Goal: Ask a question

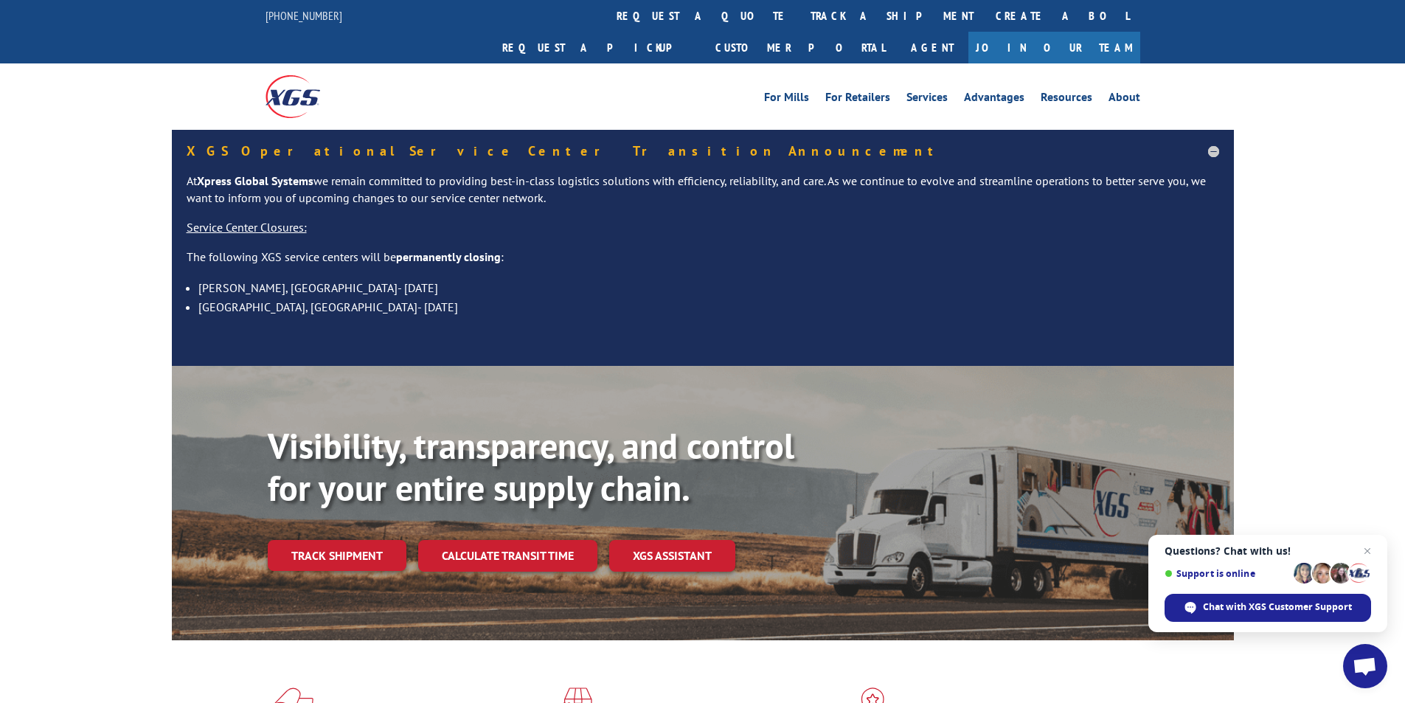
click at [1363, 663] on span "Open chat" at bounding box center [1364, 667] width 24 height 21
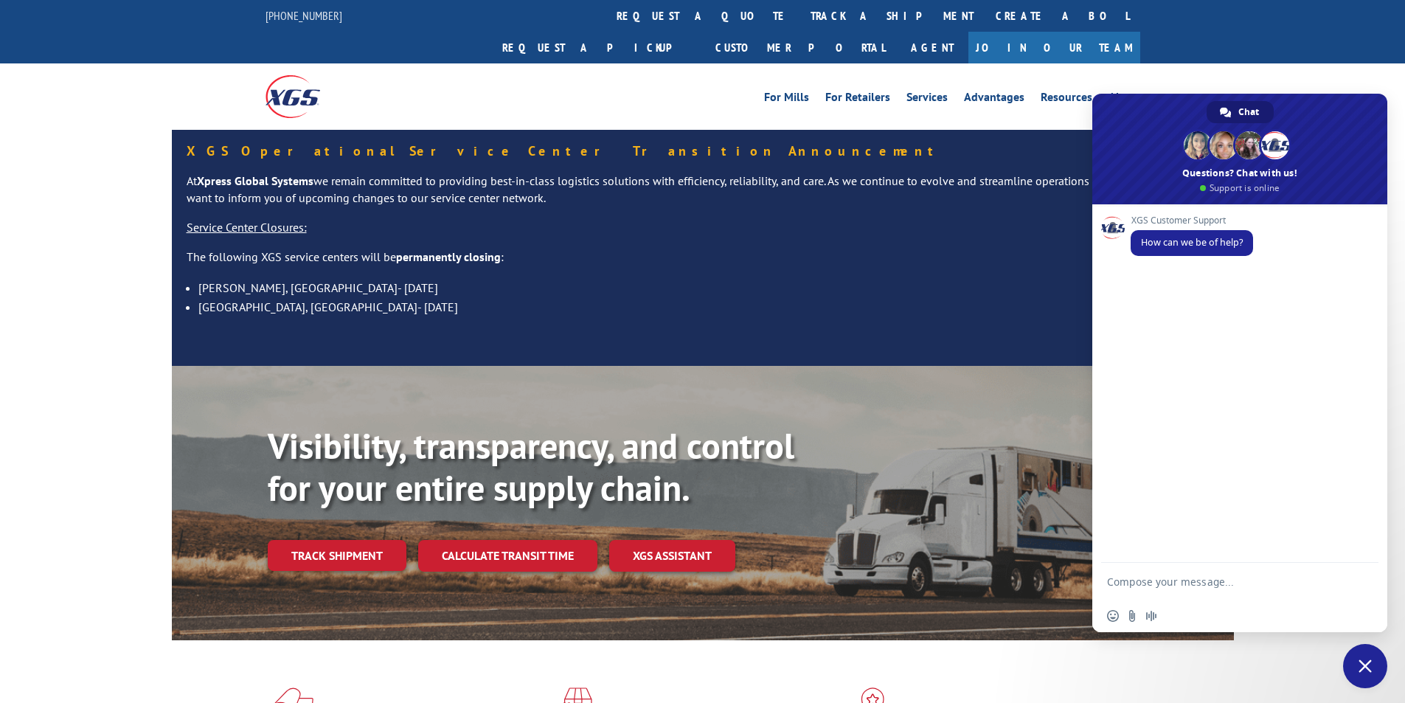
click at [1231, 575] on textarea "Compose your message..." at bounding box center [1225, 581] width 236 height 37
paste textarea "Hello My name is [PERSON_NAME] from Tforce Worldwide [PHONE_NUMBER] Email [EMAI…"
type textarea "Hello My name is [PERSON_NAME] from Tforce Worldwide [PHONE_NUMBER] Email [EMAI…"
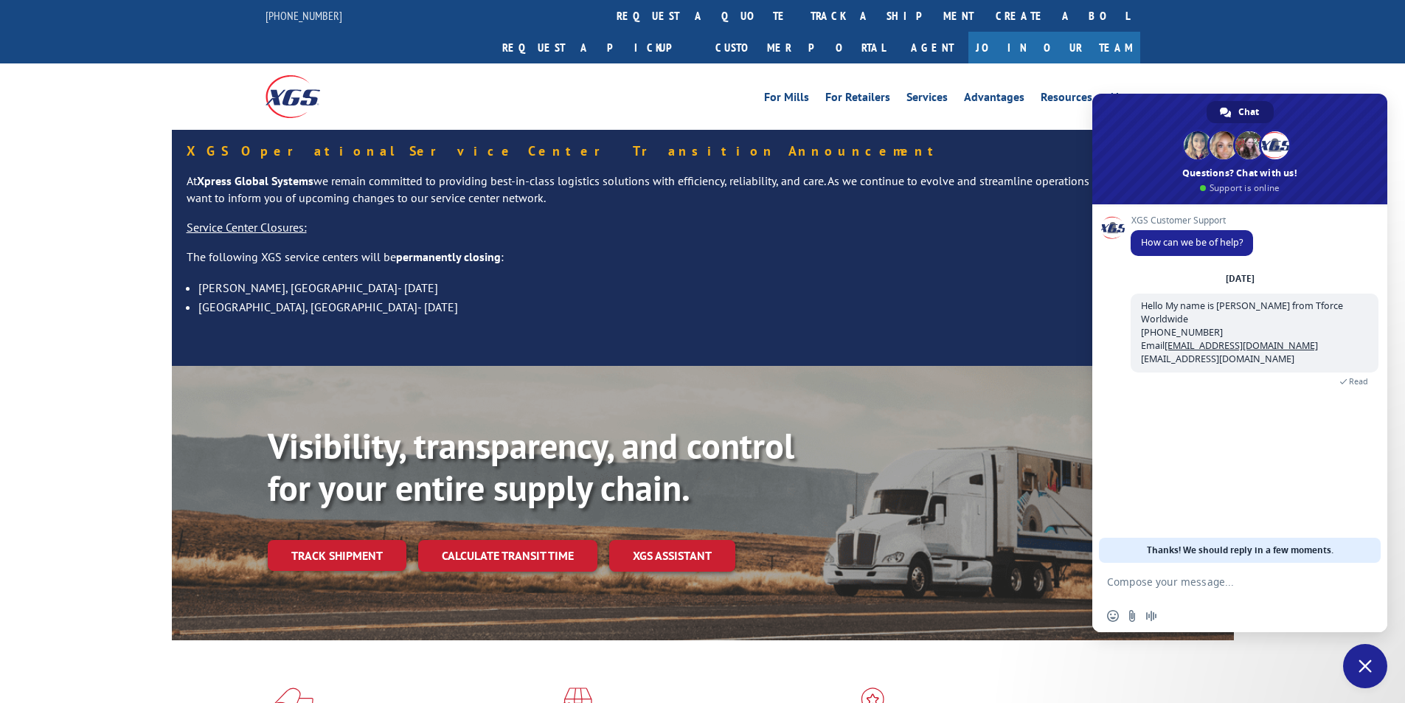
click at [1264, 571] on textarea "Compose your message..." at bounding box center [1225, 581] width 236 height 37
paste textarea "Good morning. I would appreciate an update on the scheduled pickups"
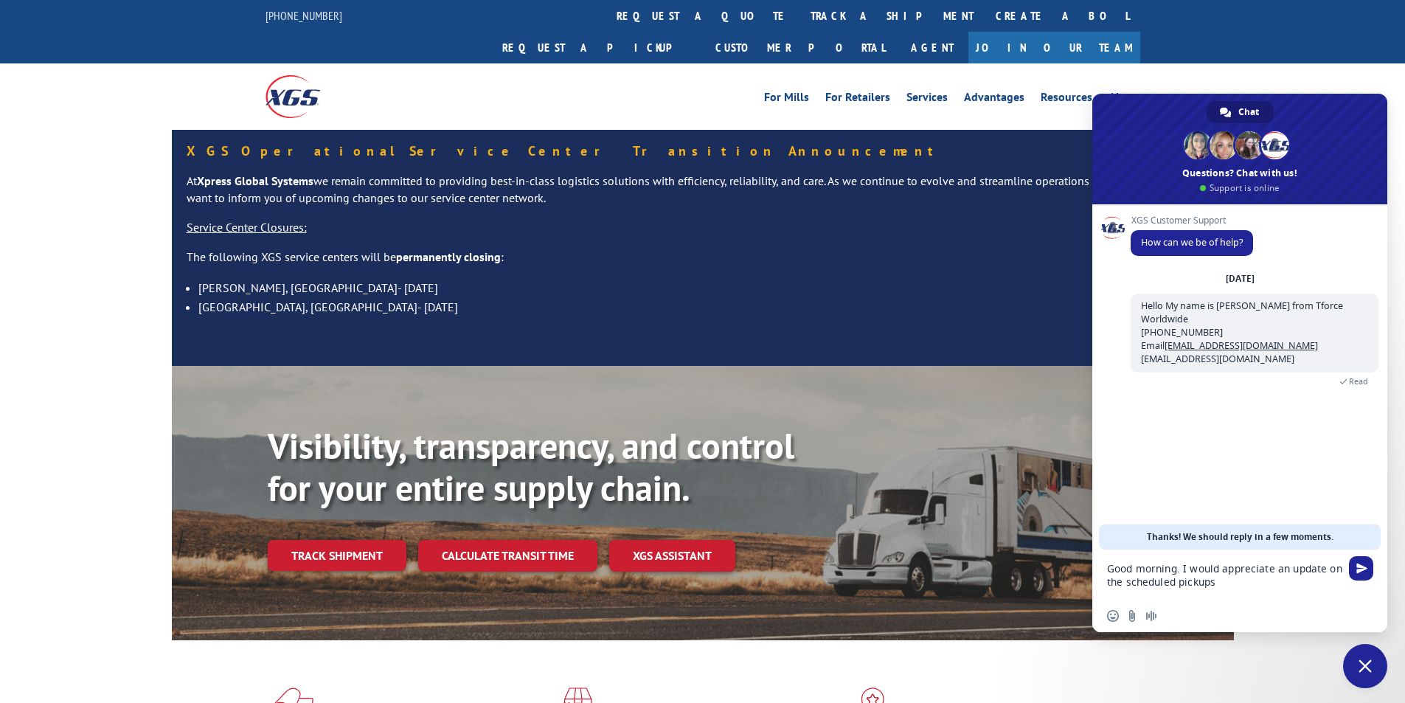
scroll to position [2, 0]
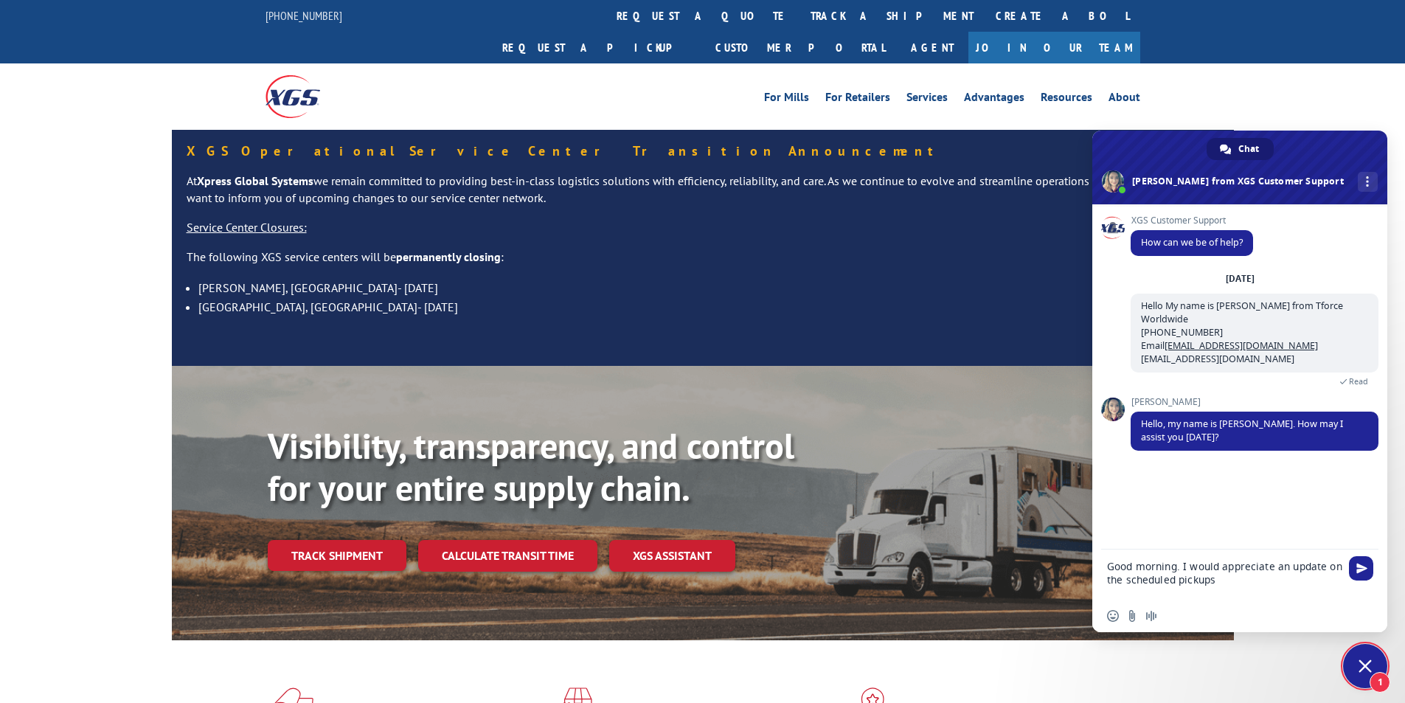
click at [1276, 583] on textarea "Good morning. I would appreciate an update on the scheduled pickups" at bounding box center [1225, 574] width 236 height 50
paste textarea "FCO000633671"
type textarea "Good morning. I would appreciate an update on the scheduled pickups FCO000633671"
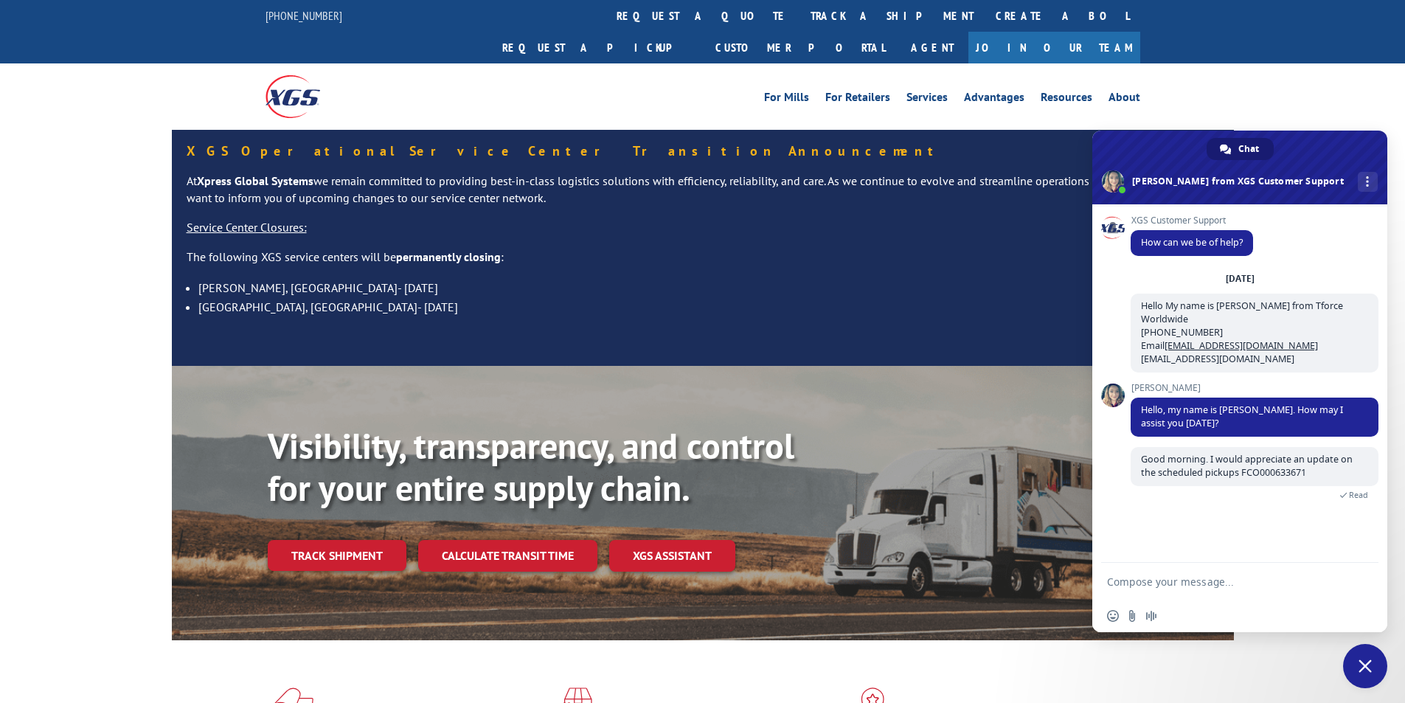
click at [1199, 583] on textarea "Compose your message..." at bounding box center [1225, 581] width 236 height 37
paste textarea "coronado stone [STREET_ADDRESS] Contact : Contact Type: Phone : [PHONE_NUMBER] …"
type textarea "coronado stone [STREET_ADDRESS] Contact : Contact Type: Phone : [PHONE_NUMBER] …"
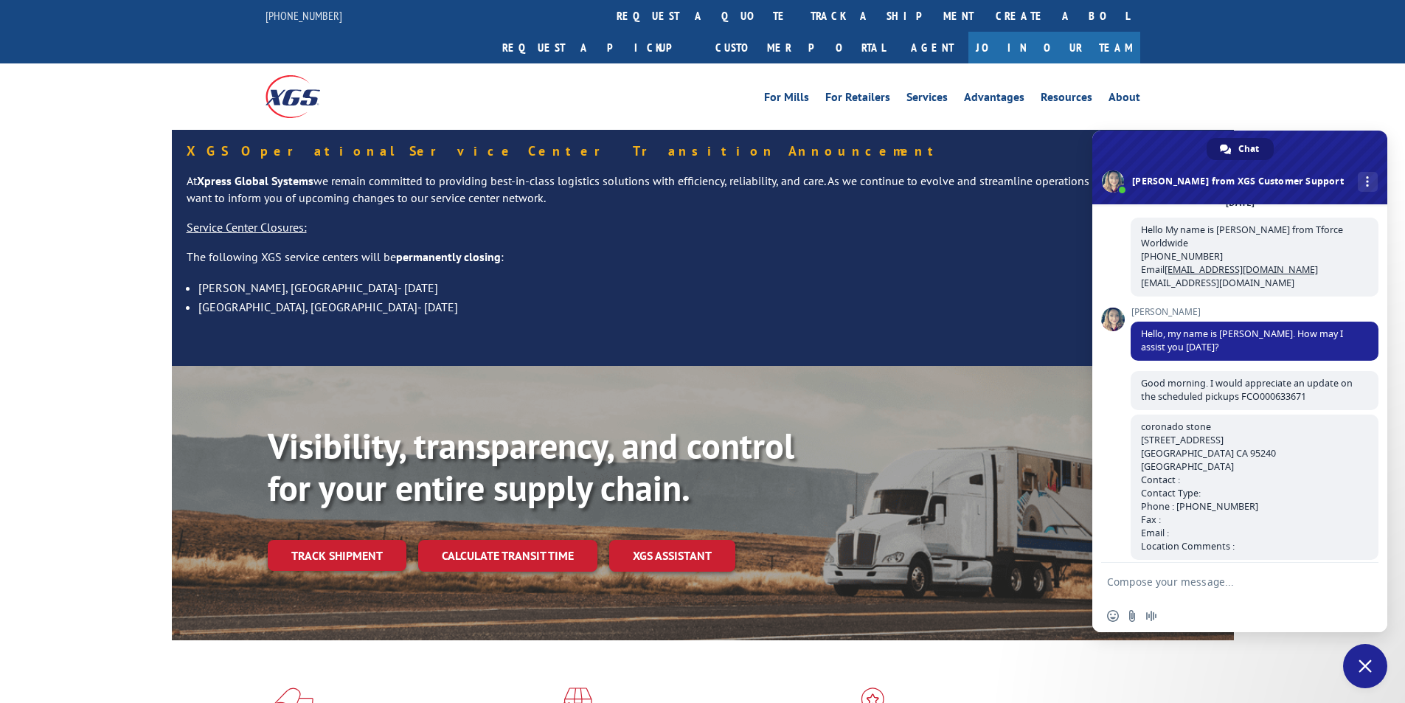
scroll to position [90, 0]
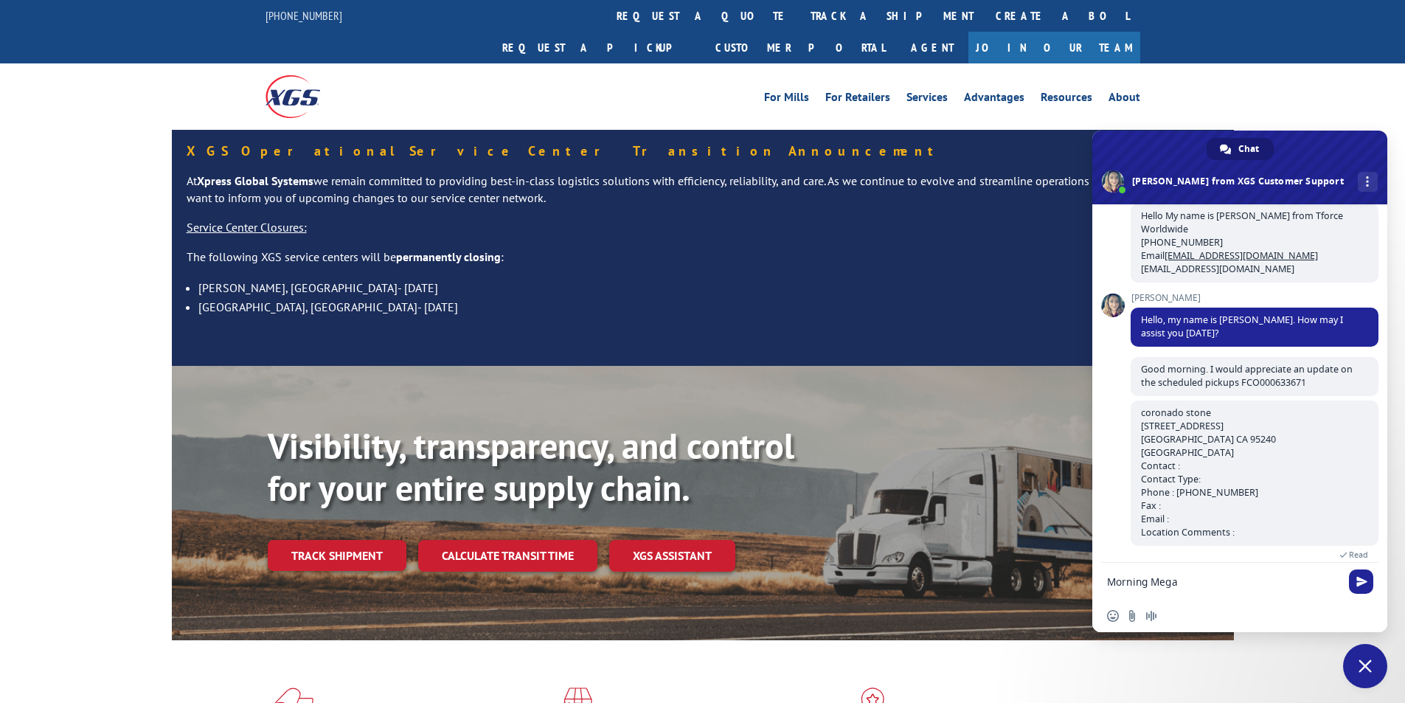
type textarea "Morning [PERSON_NAME]"
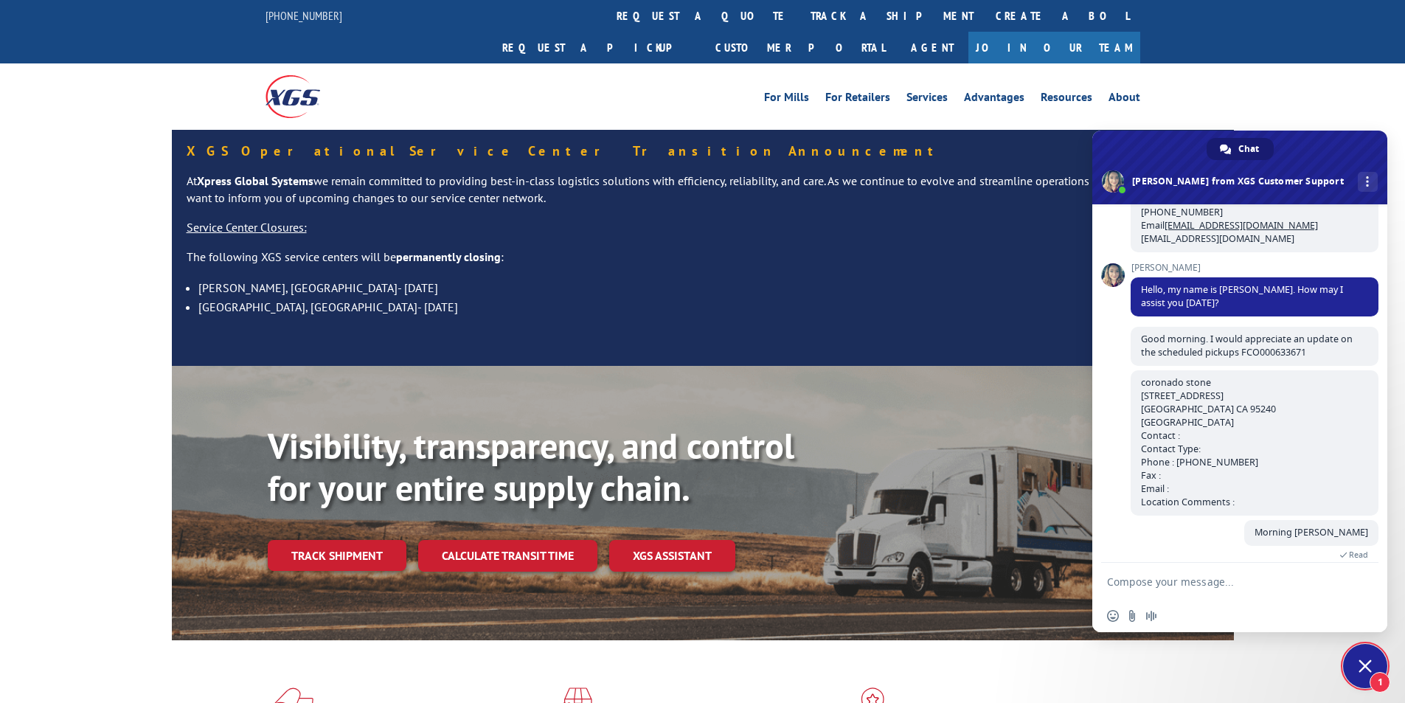
scroll to position [184, 0]
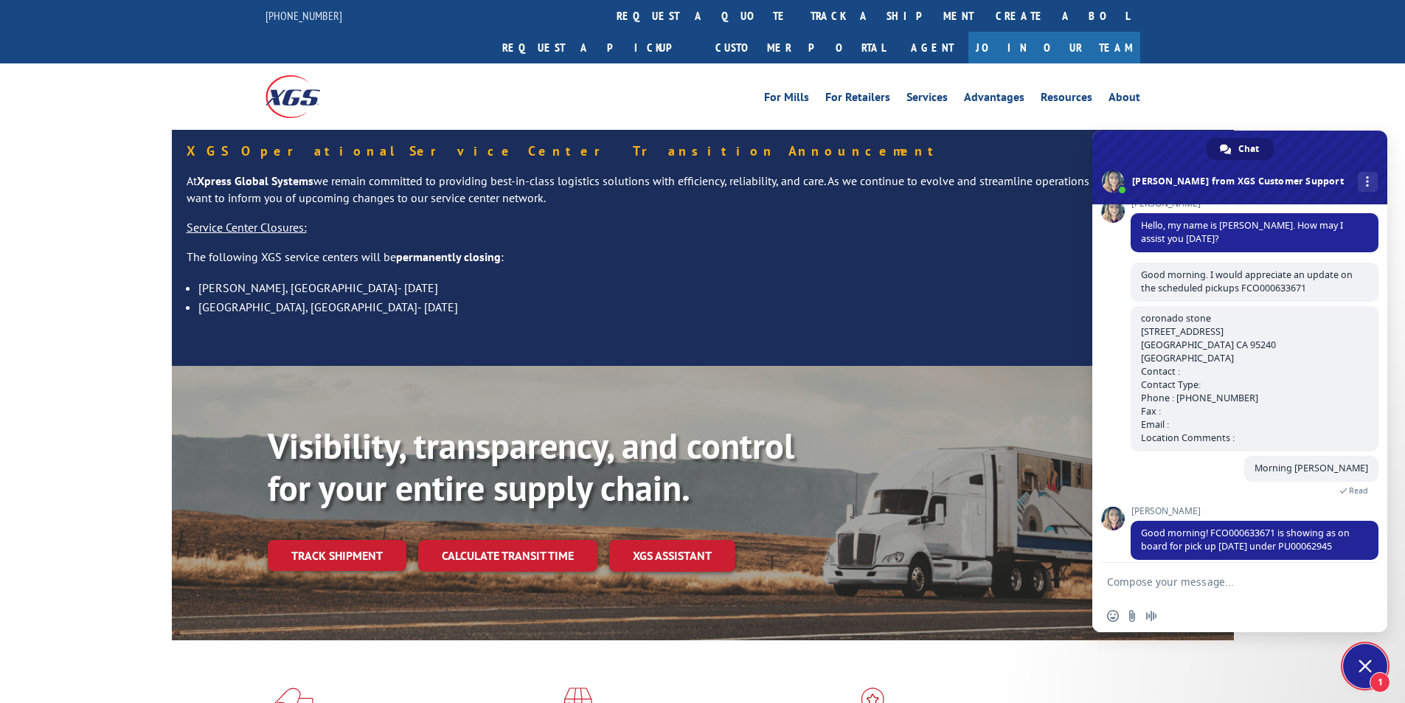
click at [1208, 586] on textarea "Compose your message..." at bounding box center [1225, 581] width 236 height 37
type textarea "[PERSON_NAME] , we got at least 3 pick up attempts on this one ?"
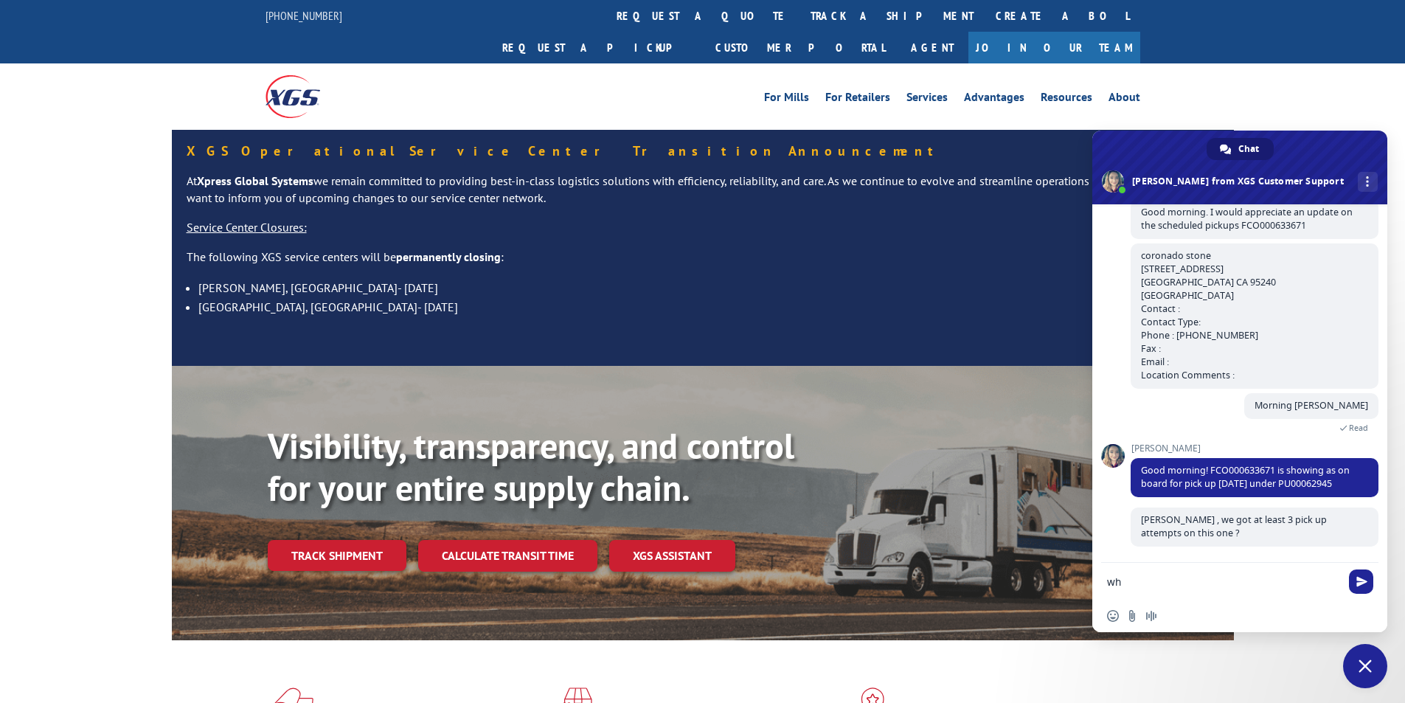
scroll to position [234, 0]
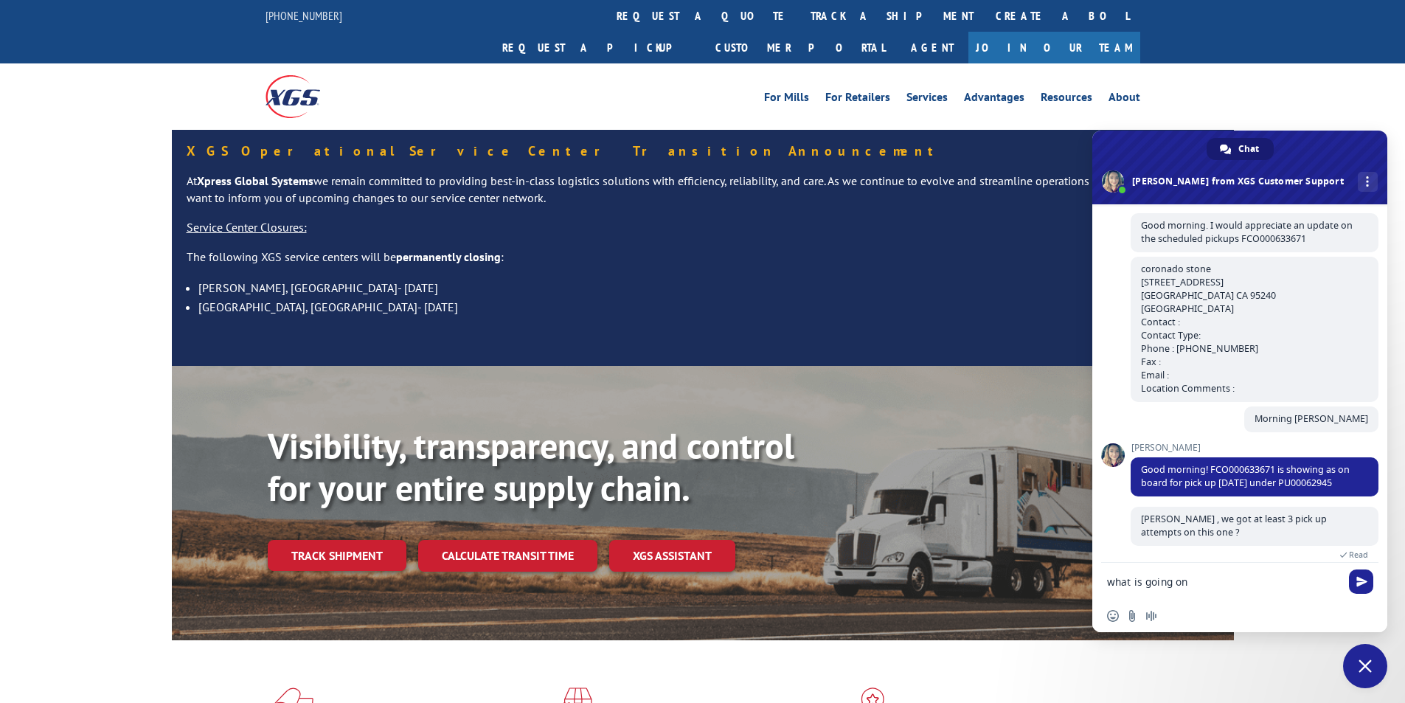
type textarea "what is going on ?"
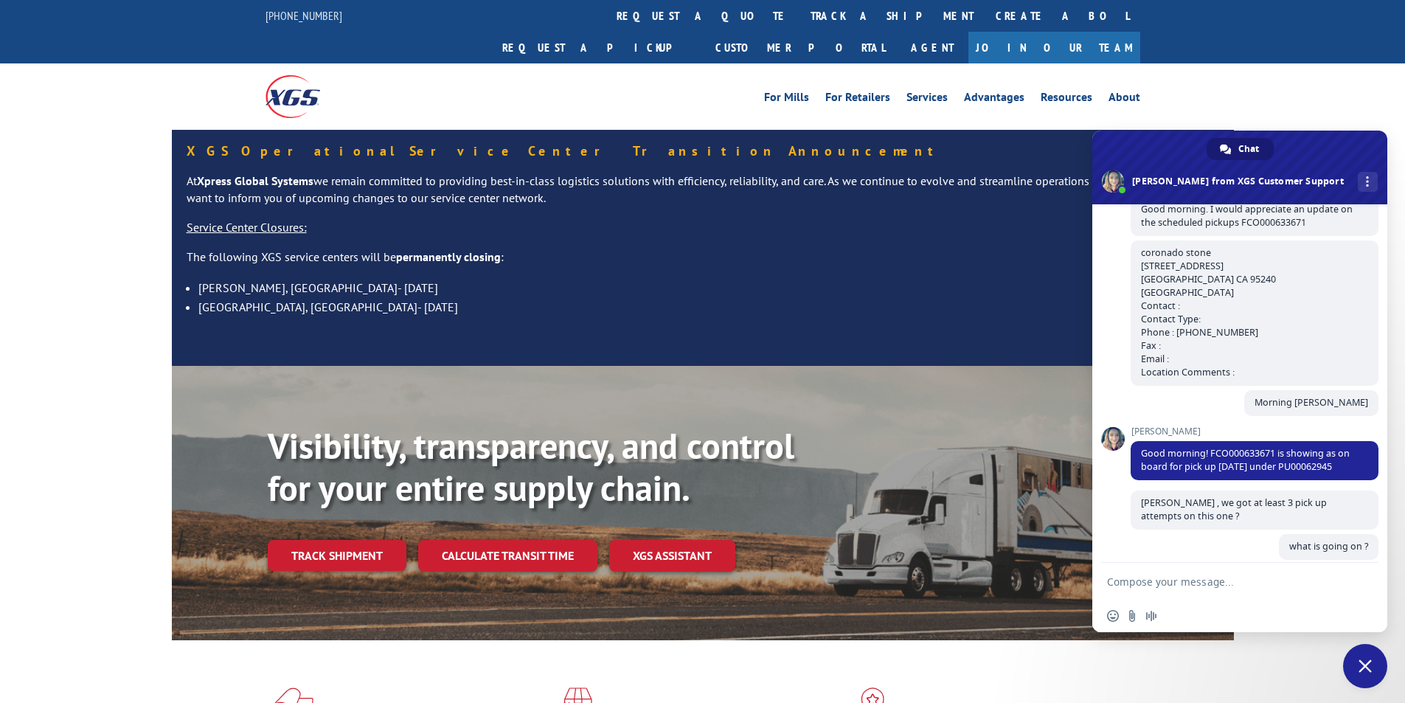
scroll to position [264, 0]
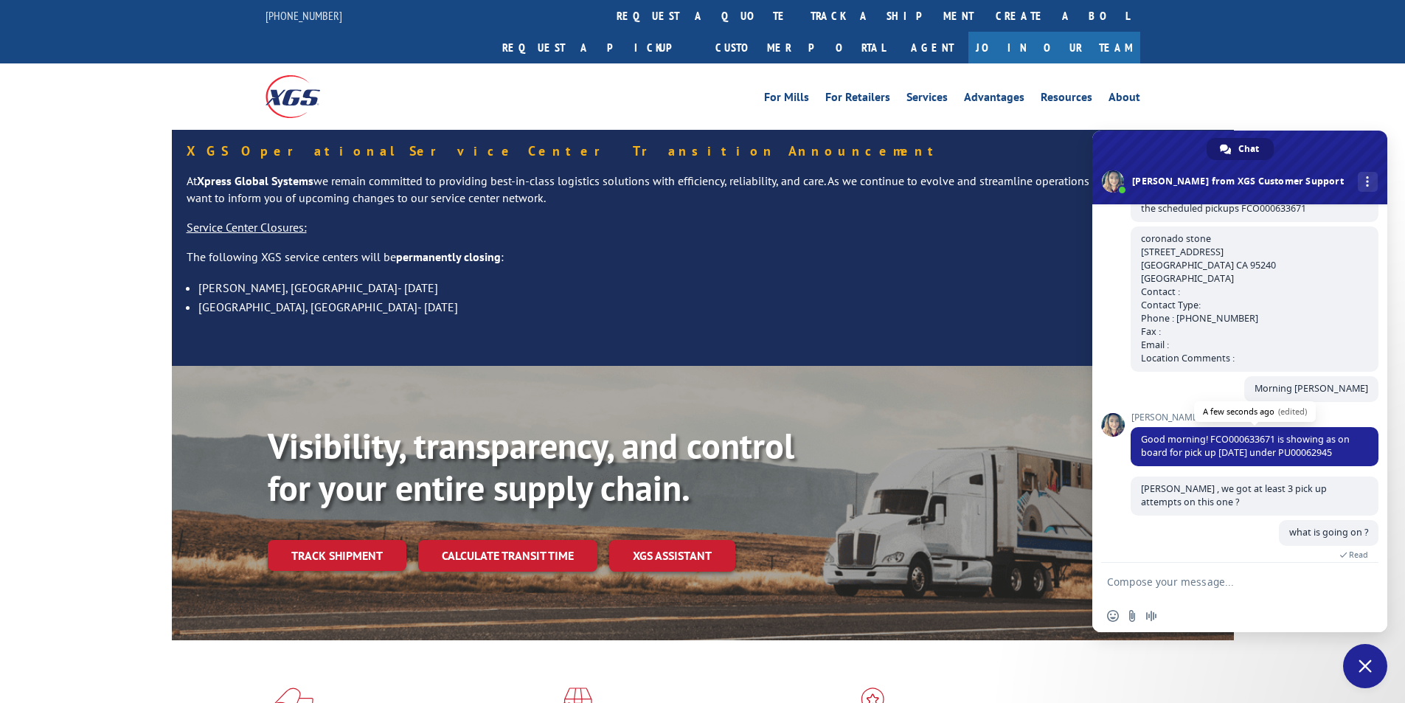
drag, startPoint x: 1206, startPoint y: 427, endPoint x: 1360, endPoint y: 434, distance: 154.3
click at [1360, 434] on span "Good morning! FCO000633671 is showing as on board for pick up [DATE] under PU00…" at bounding box center [1254, 446] width 248 height 39
copy span "FCO000633671 is showing as on board for pick up [DATE] under PU00062945"
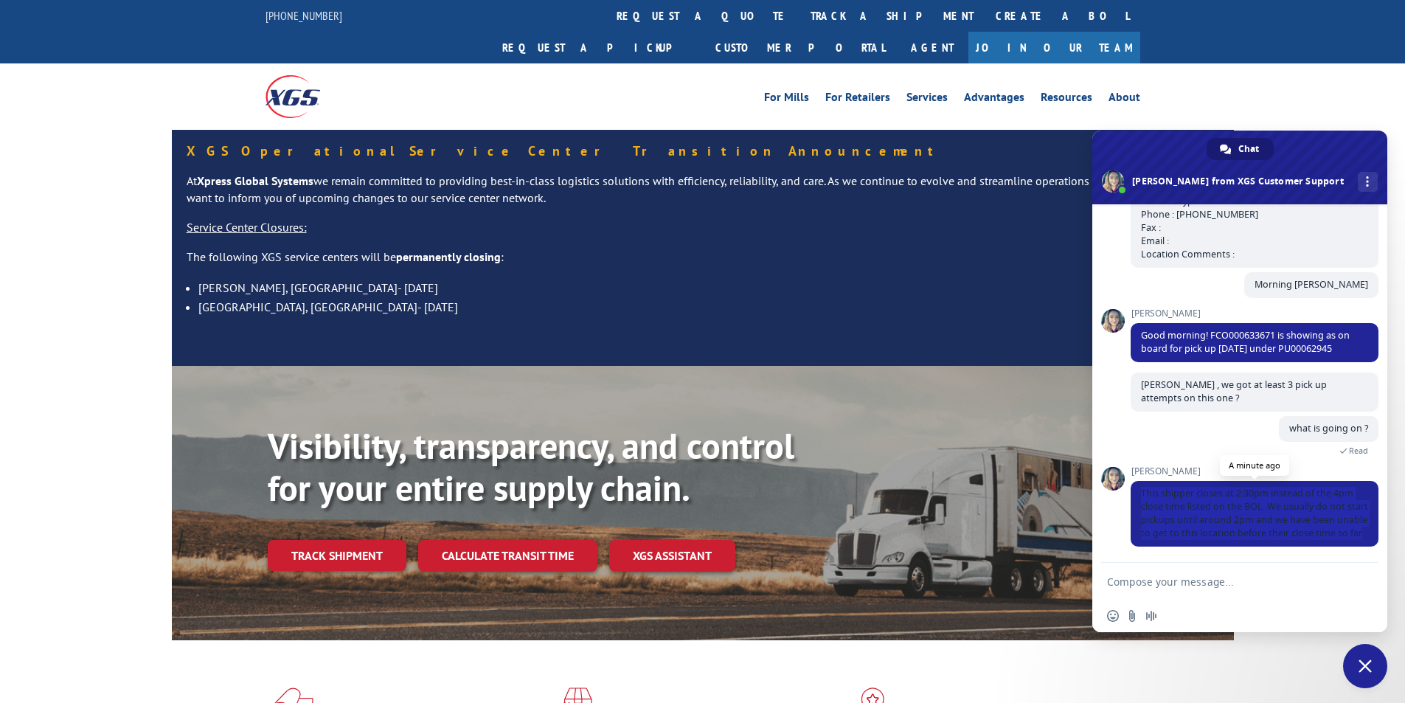
drag, startPoint x: 1138, startPoint y: 478, endPoint x: 1251, endPoint y: 529, distance: 123.7
click at [1251, 529] on span "This shipper closes at 2:30pm instead of the 4pm close time listed on the BOL. …" at bounding box center [1254, 514] width 248 height 66
copy span "This shipper closes at 2:30pm instead of the 4pm close time listed on the BOL. …"
click at [1265, 511] on span "This shipper closes at 2:30pm instead of the 4pm close time listed on the BOL. …" at bounding box center [1254, 513] width 227 height 52
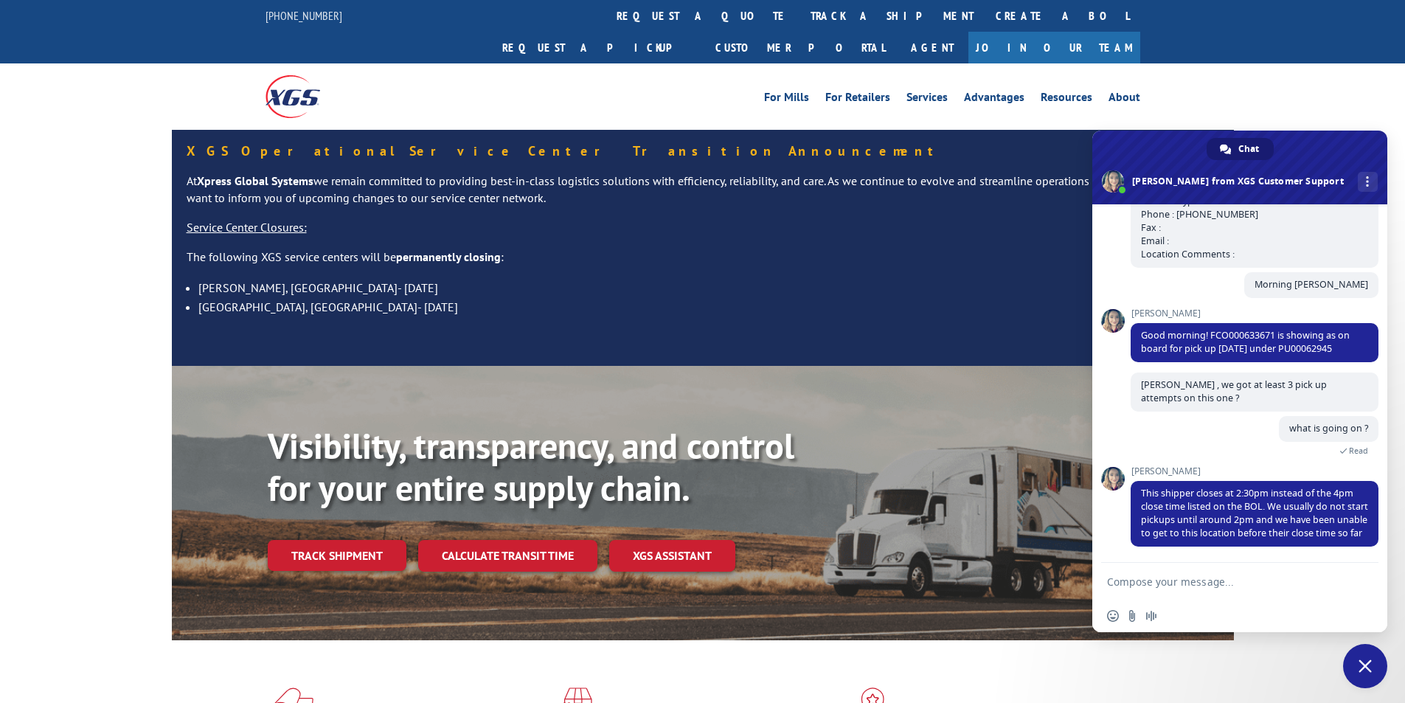
click at [1236, 584] on textarea "Compose your message..." at bounding box center [1225, 581] width 236 height 37
type textarea "OK, Thank you,"
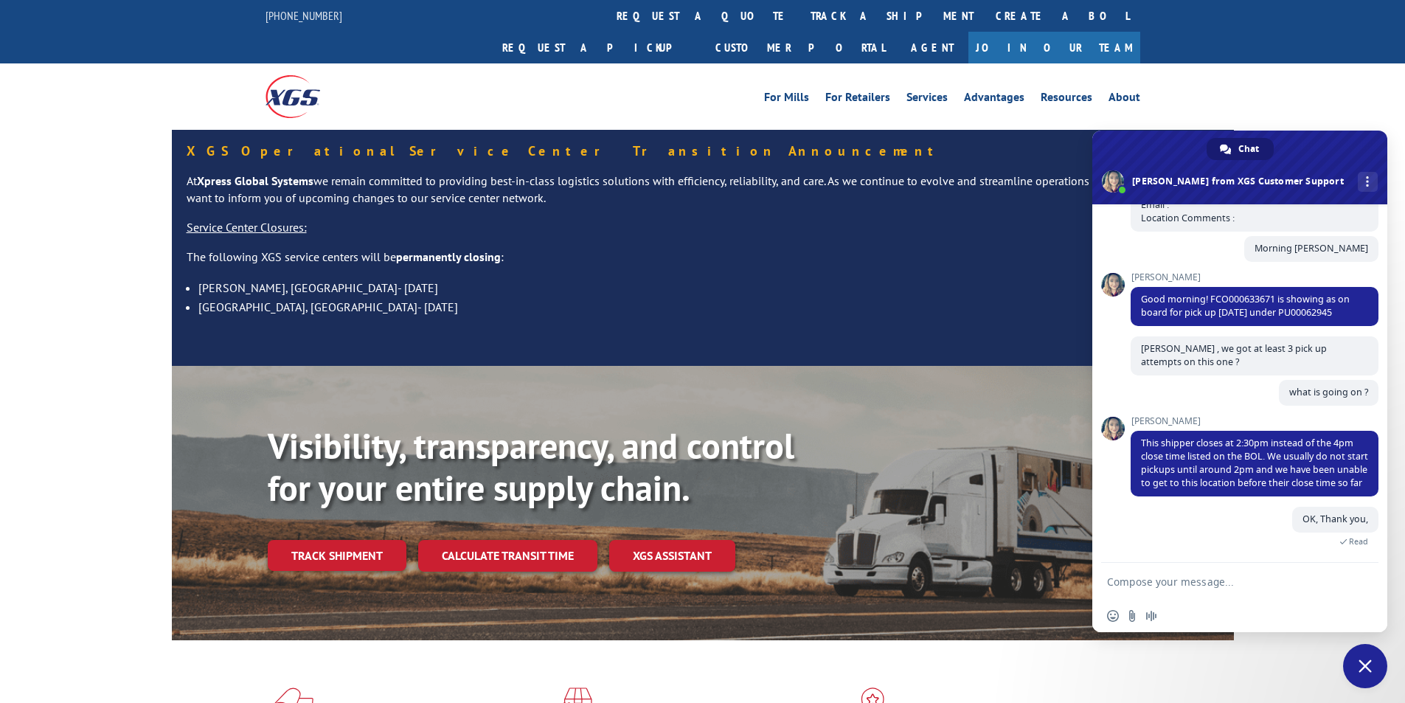
scroll to position [434, 0]
